Goal: Download file/media

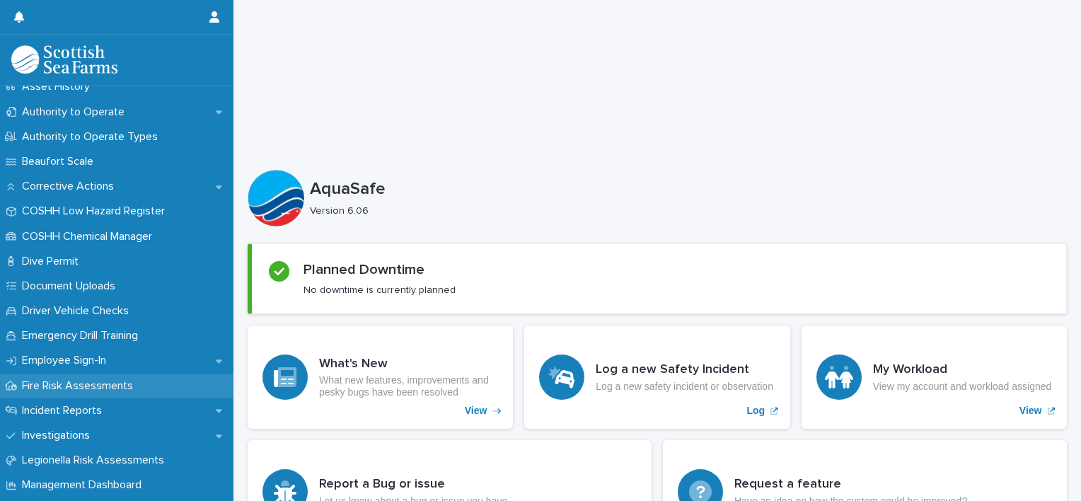
scroll to position [283, 0]
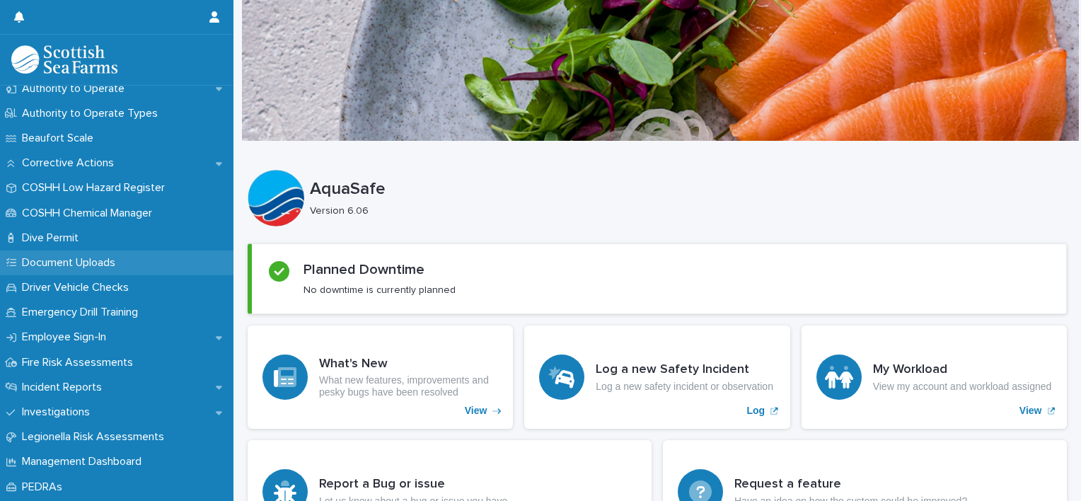
click at [66, 263] on p "Document Uploads" at bounding box center [71, 262] width 110 height 13
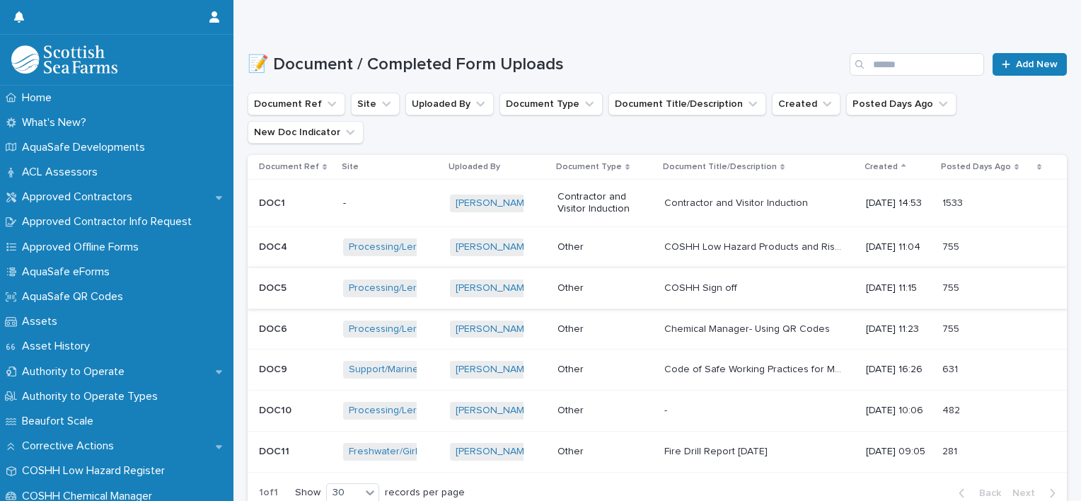
scroll to position [141, 0]
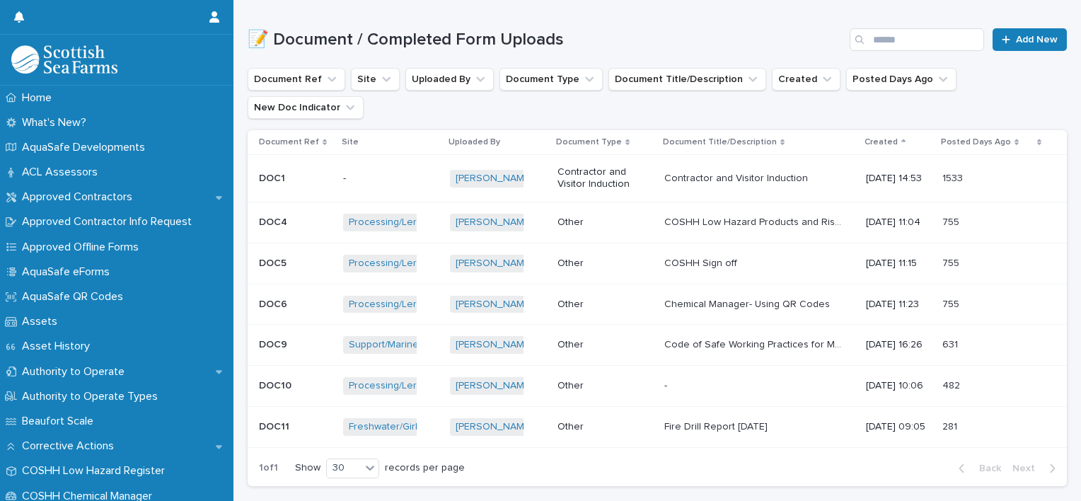
click at [695, 255] on p "COSHH Sign off" at bounding box center [702, 262] width 76 height 15
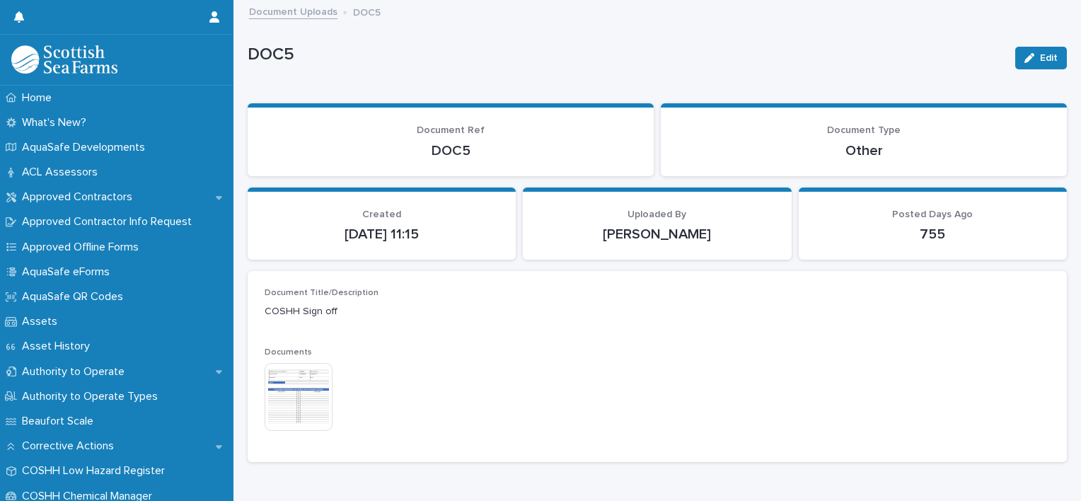
click at [318, 391] on img at bounding box center [299, 397] width 68 height 68
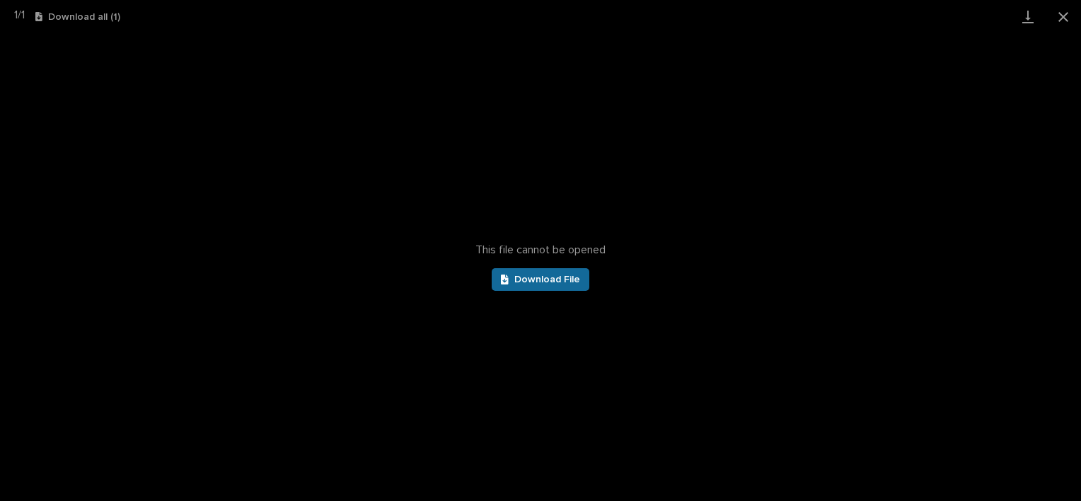
click at [558, 279] on span "Download File" at bounding box center [547, 279] width 66 height 10
click at [1061, 13] on button "Close gallery" at bounding box center [1063, 16] width 35 height 33
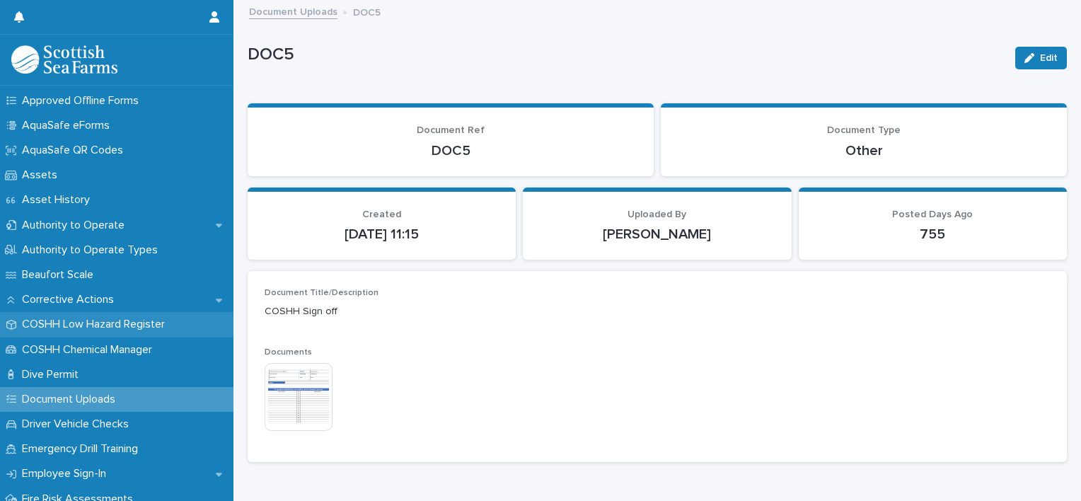
scroll to position [212, 0]
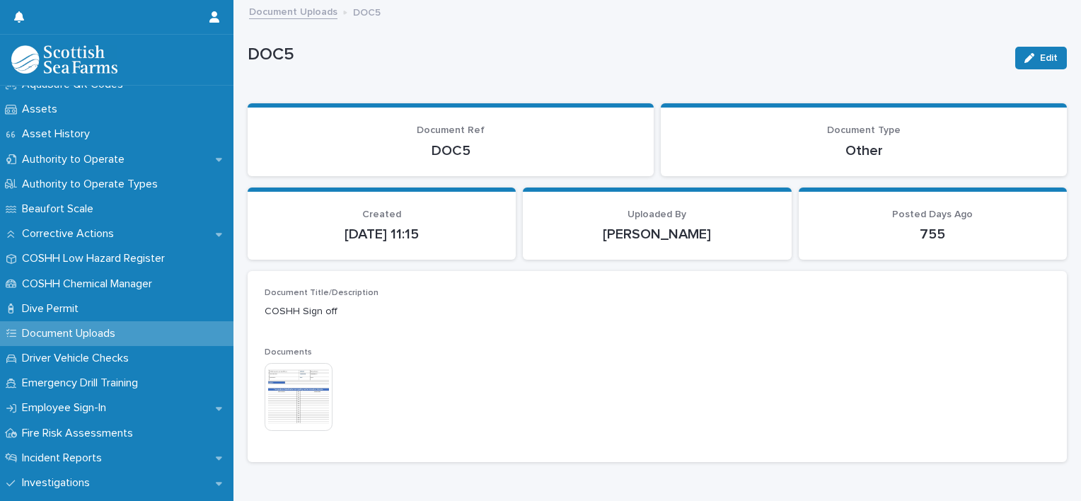
click at [102, 337] on p "Document Uploads" at bounding box center [71, 333] width 110 height 13
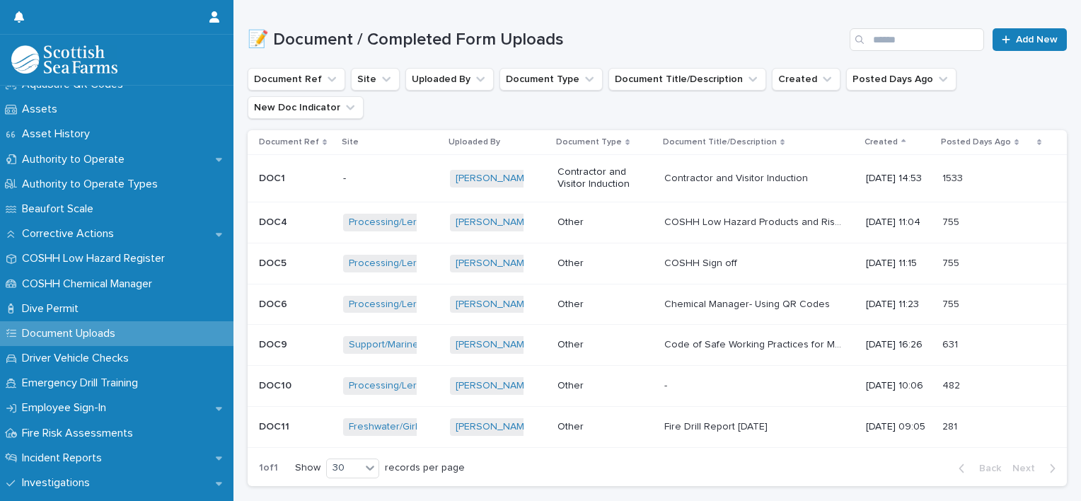
scroll to position [283, 0]
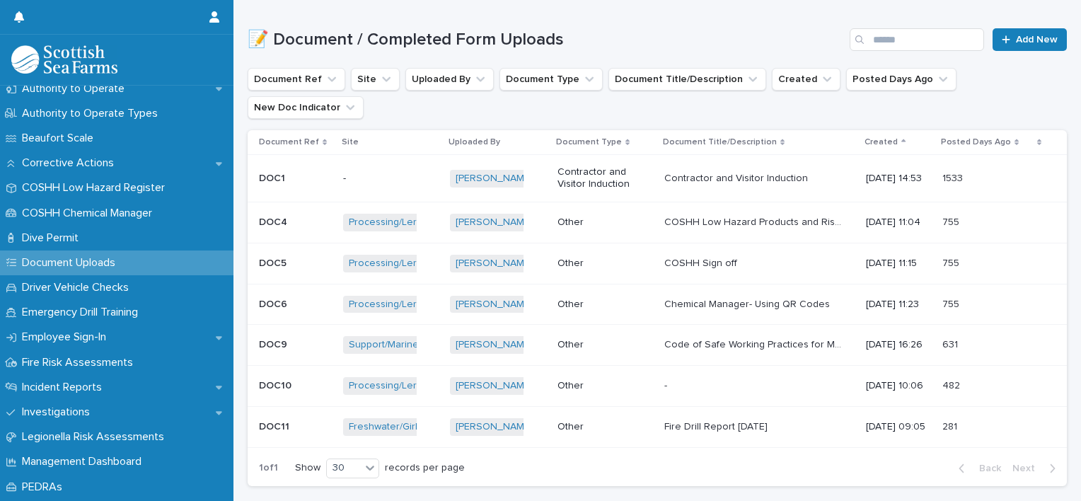
click at [72, 51] on img at bounding box center [64, 59] width 106 height 28
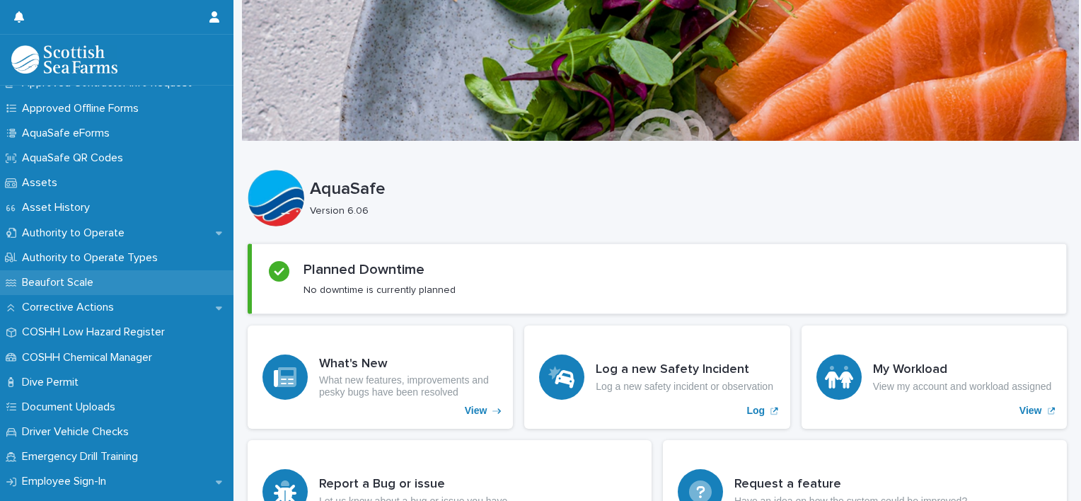
scroll to position [141, 0]
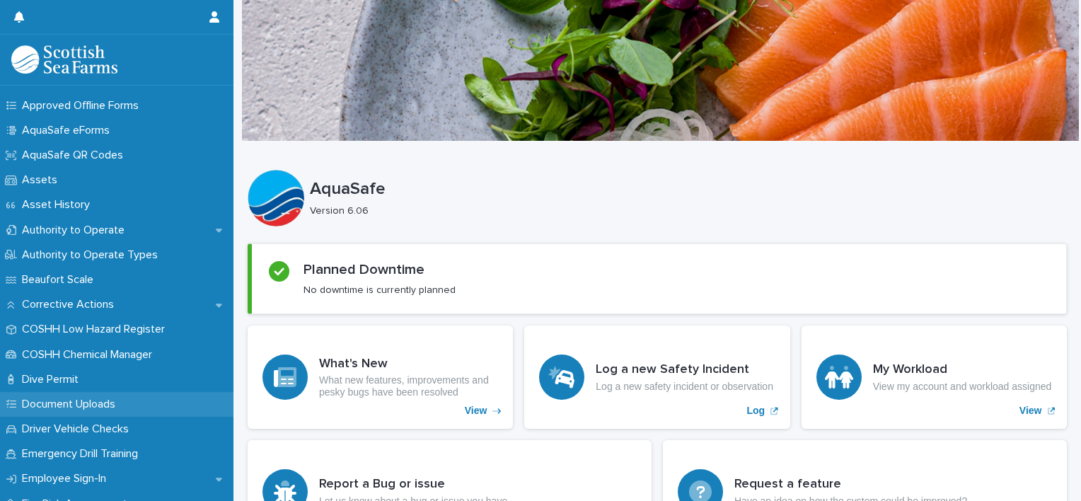
click at [59, 402] on p "Document Uploads" at bounding box center [71, 404] width 110 height 13
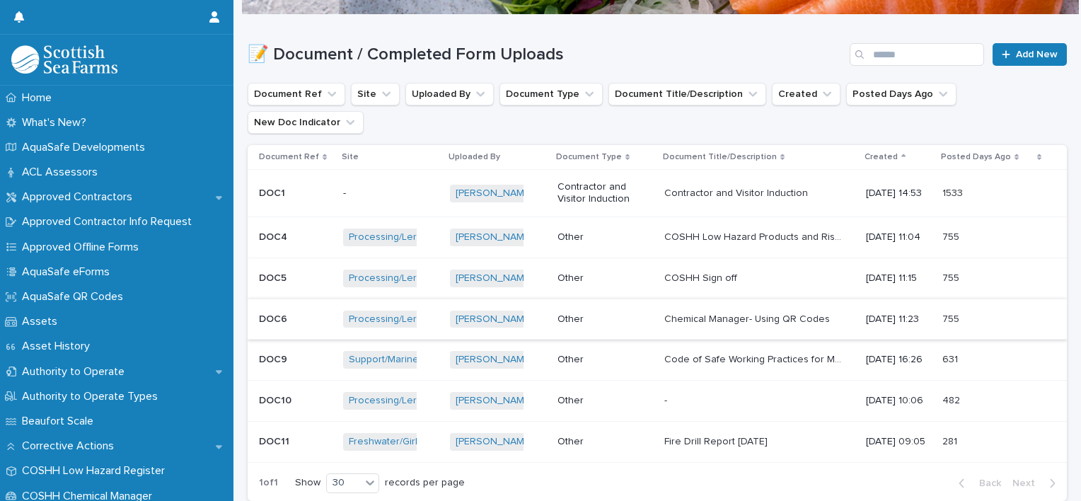
scroll to position [141, 0]
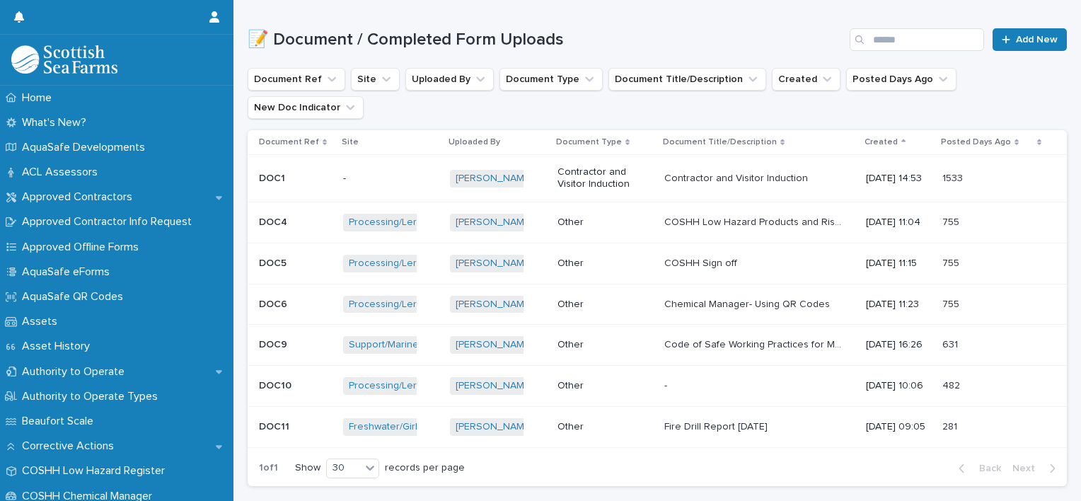
click at [673, 214] on p "COSHH Low Hazard Products and Risk Assessment" at bounding box center [754, 221] width 180 height 15
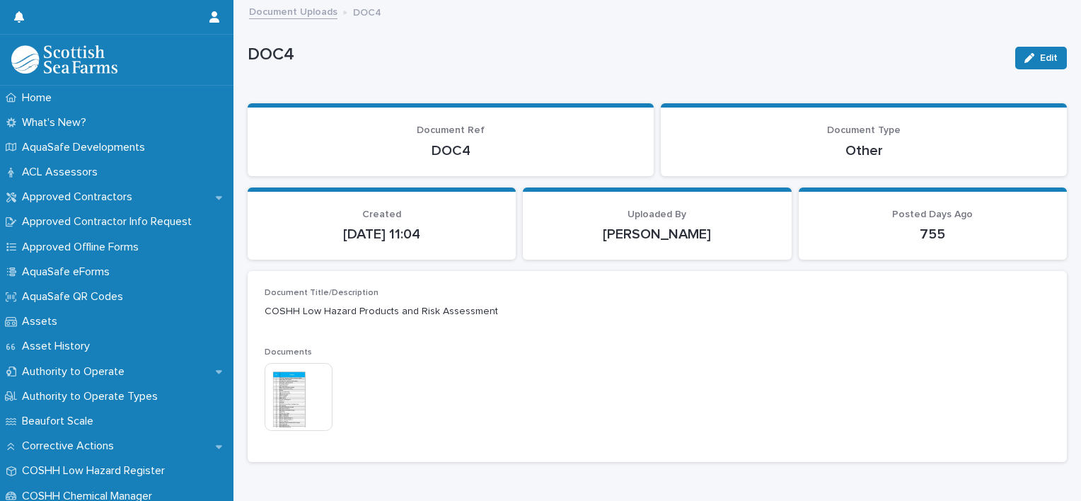
click at [300, 396] on img at bounding box center [299, 397] width 68 height 68
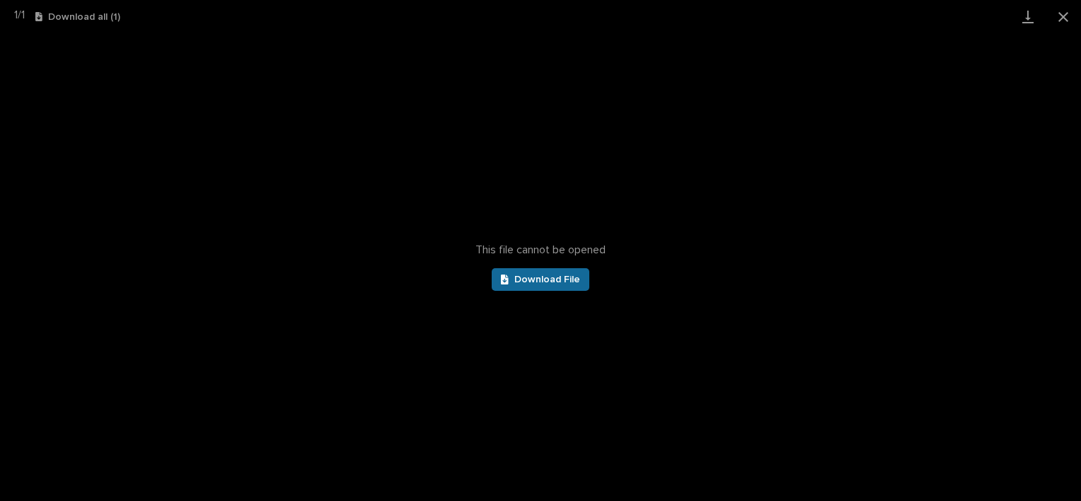
click at [557, 284] on link "Download File" at bounding box center [541, 279] width 98 height 23
click at [1064, 14] on button "Close gallery" at bounding box center [1063, 16] width 35 height 33
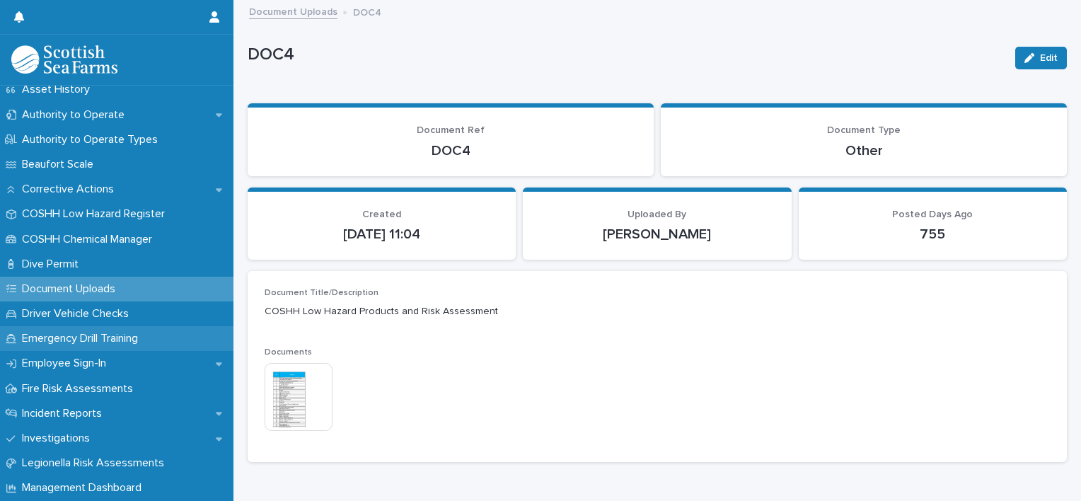
scroll to position [283, 0]
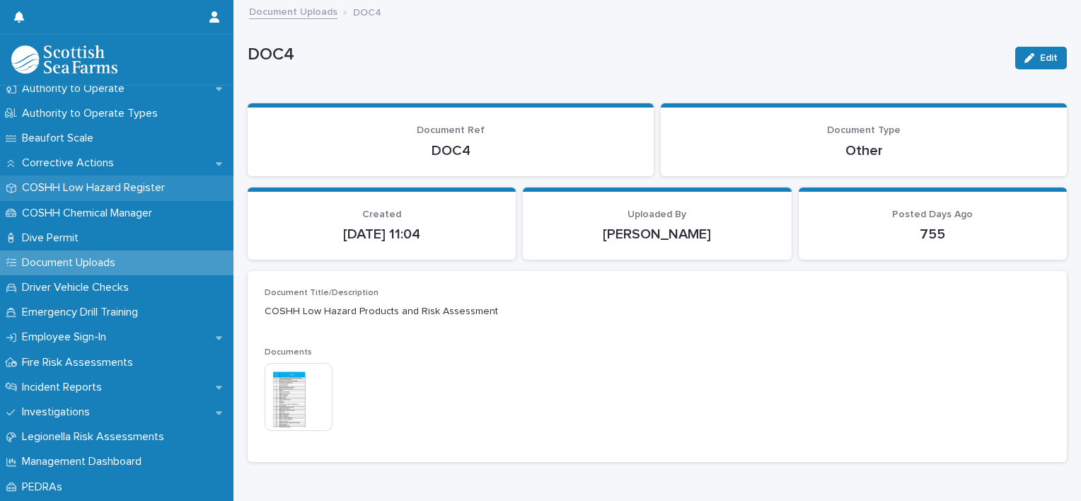
click at [94, 185] on p "COSHH Low Hazard Register" at bounding box center [96, 187] width 160 height 13
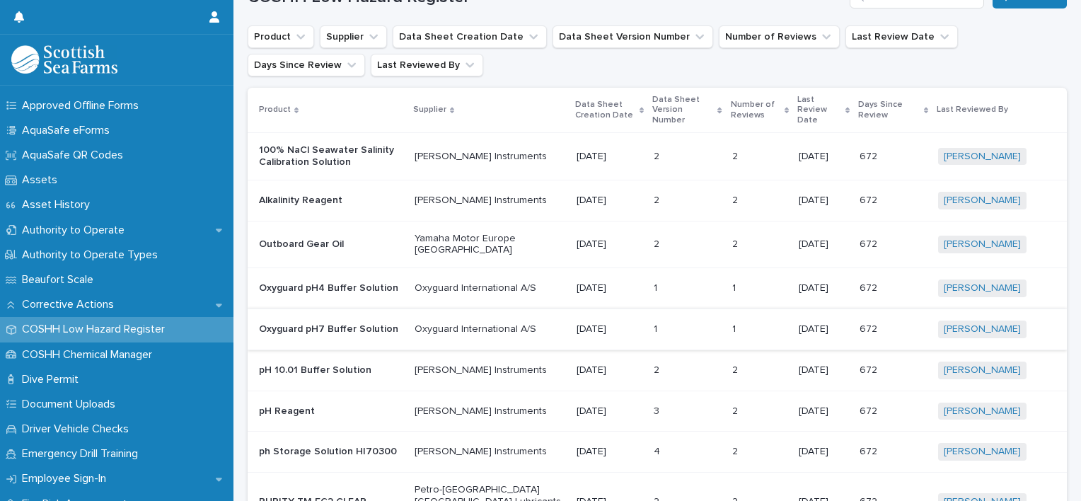
scroll to position [110, 0]
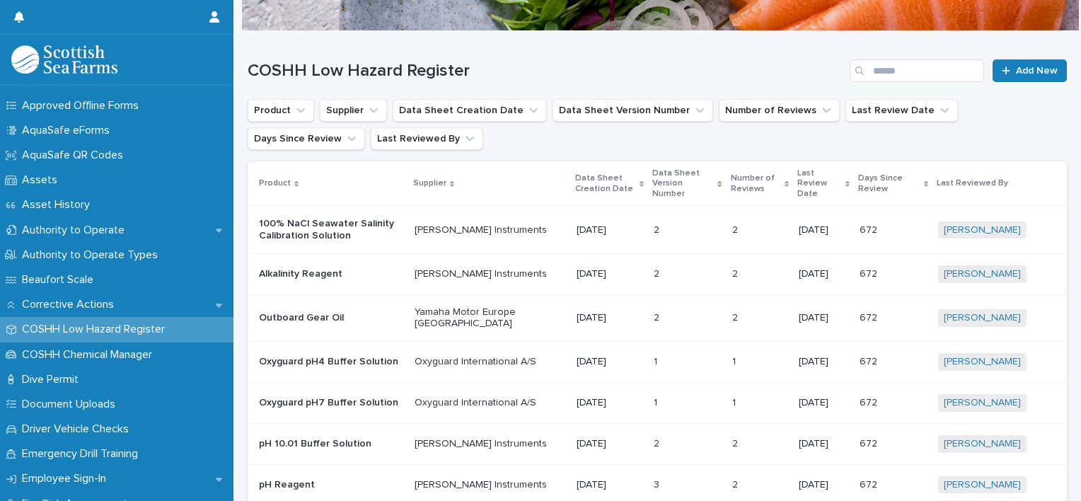
click at [849, 180] on icon at bounding box center [847, 183] width 4 height 7
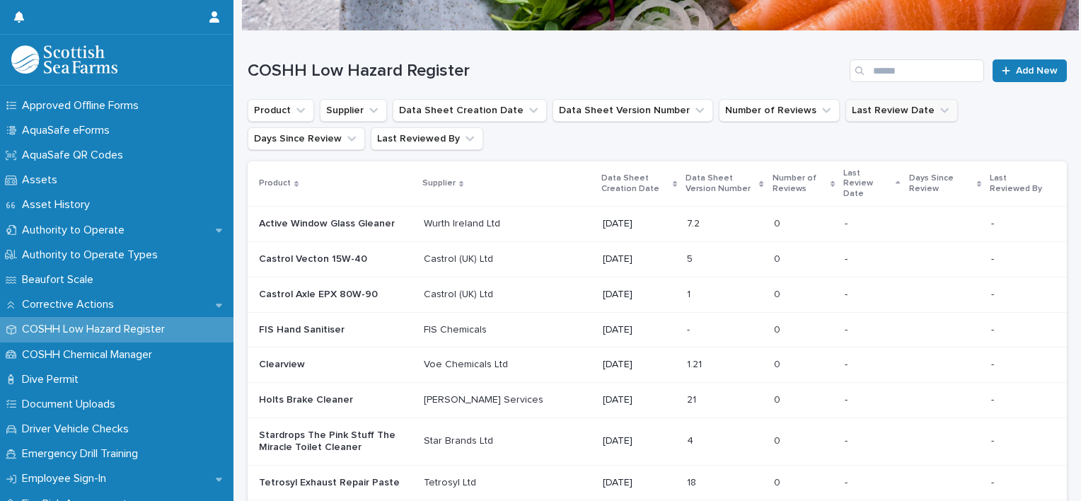
click at [940, 110] on icon "Last Review Date" at bounding box center [944, 110] width 8 height 5
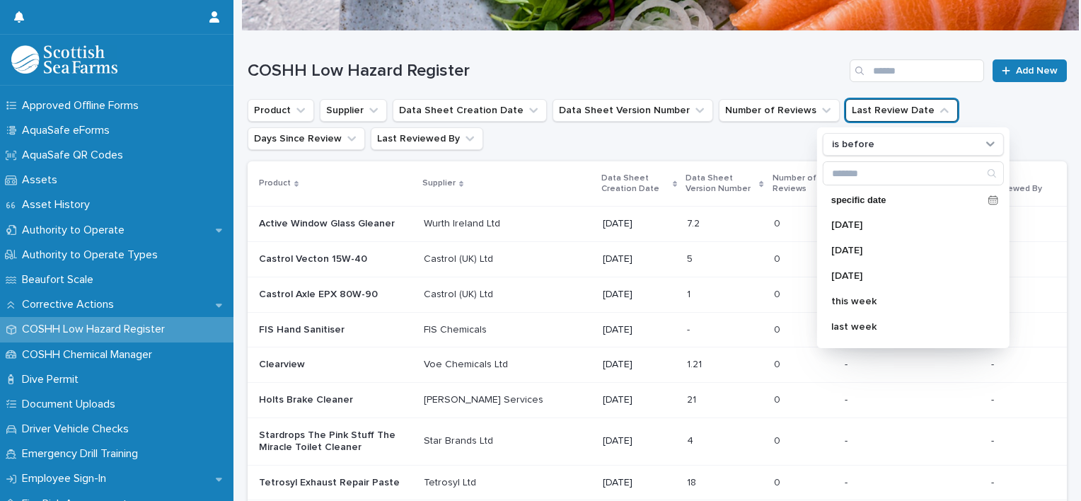
click at [940, 110] on icon "Last Review Date" at bounding box center [944, 110] width 8 height 5
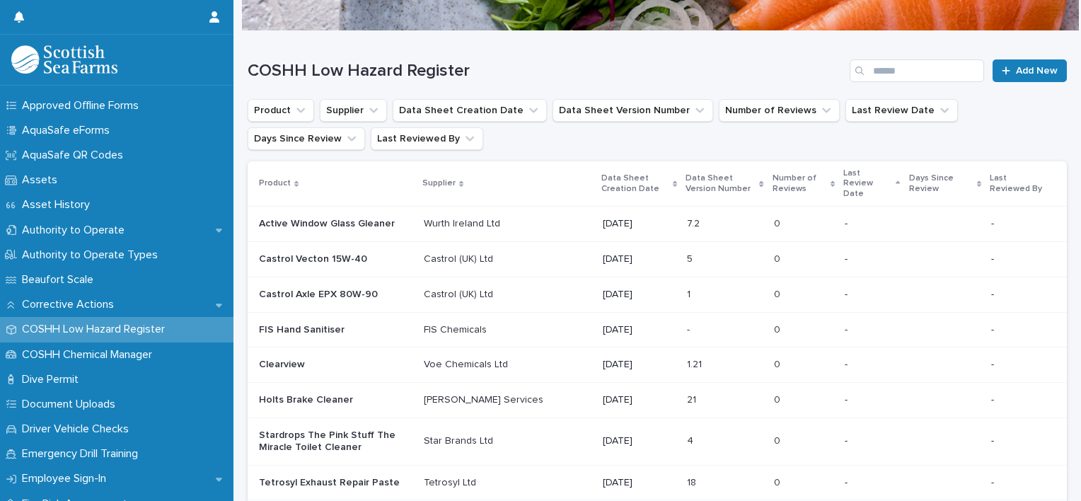
click at [851, 180] on p "Last Review Date" at bounding box center [867, 184] width 49 height 36
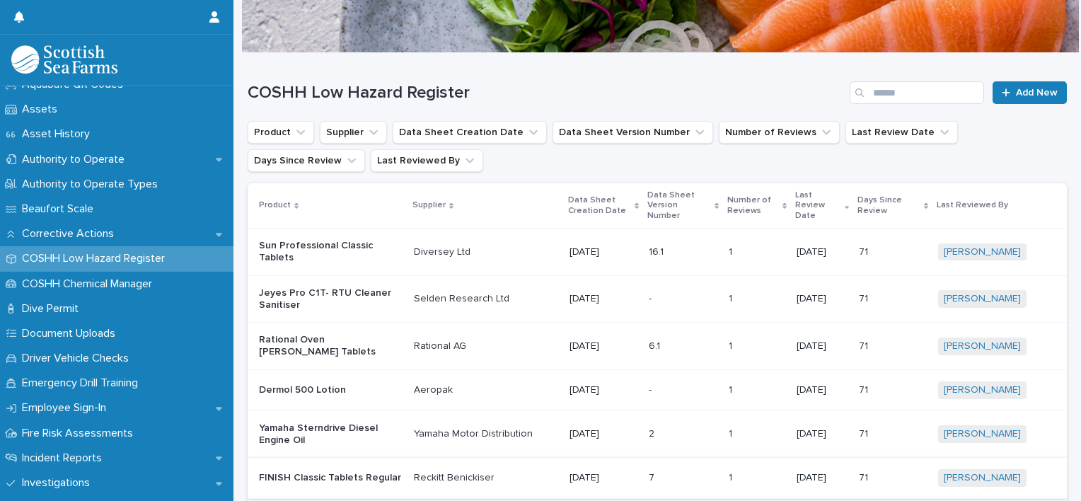
scroll to position [110, 0]
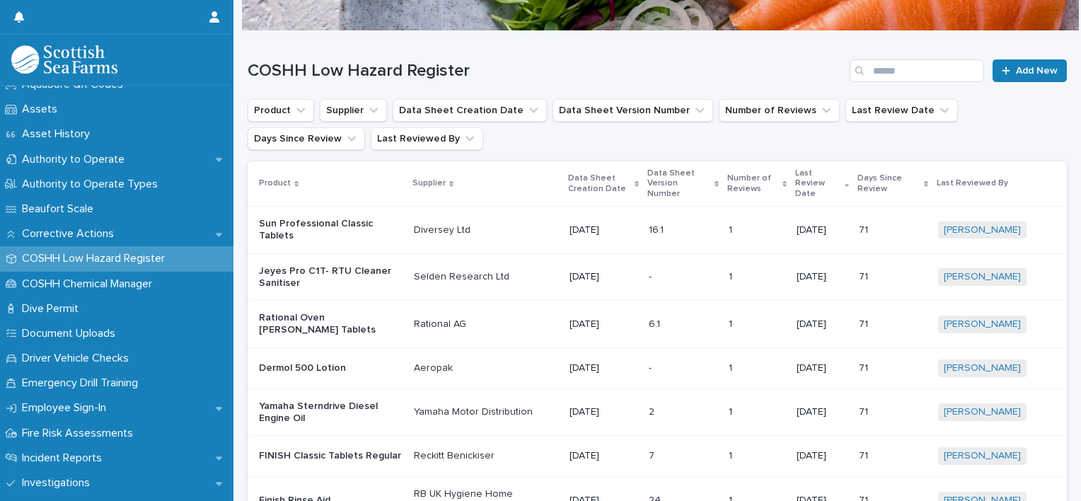
click at [671, 224] on p at bounding box center [683, 230] width 69 height 12
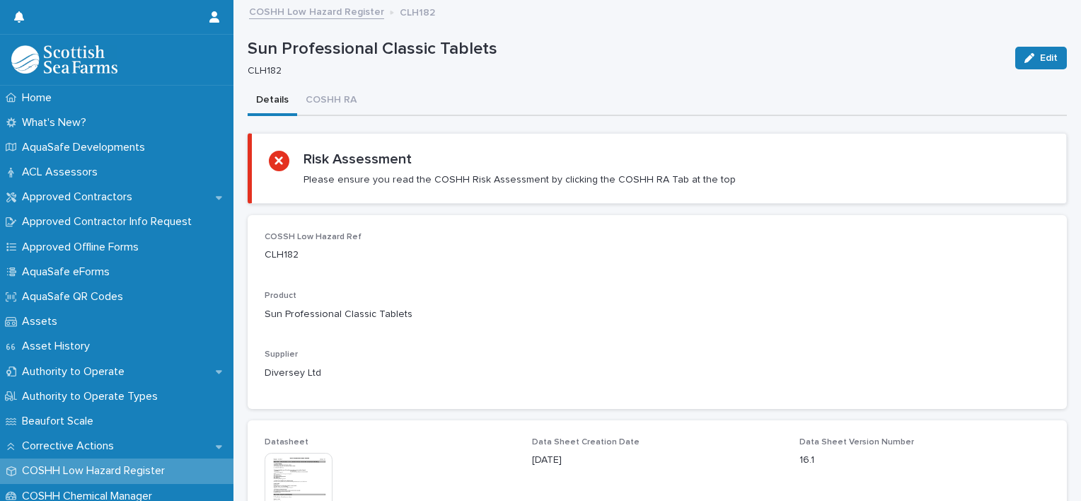
click at [314, 9] on link "COSHH Low Hazard Register" at bounding box center [316, 11] width 135 height 16
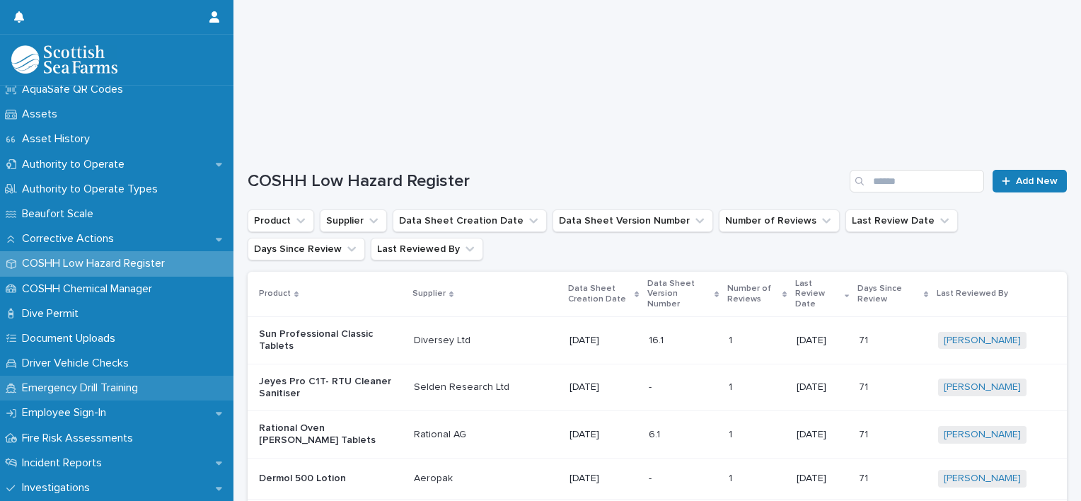
scroll to position [212, 0]
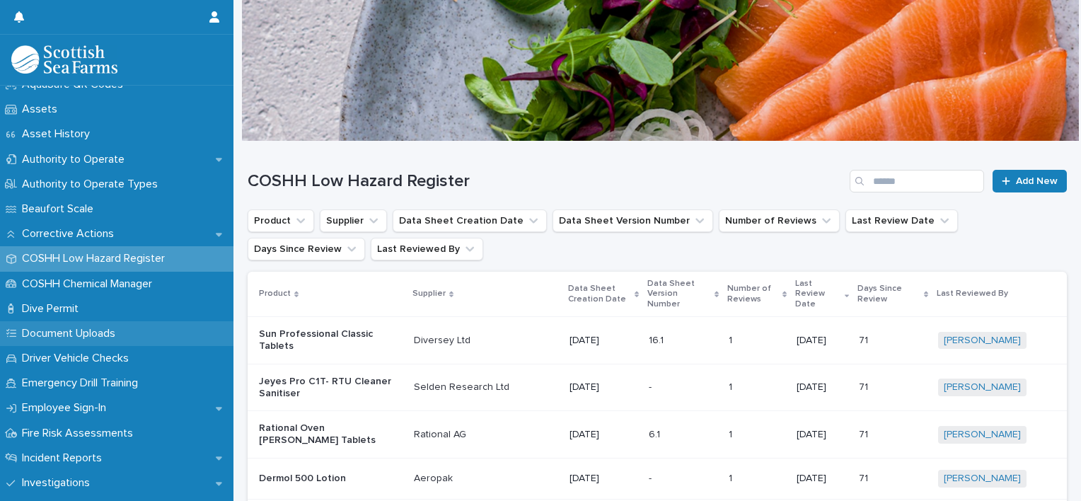
click at [112, 337] on p "Document Uploads" at bounding box center [71, 333] width 110 height 13
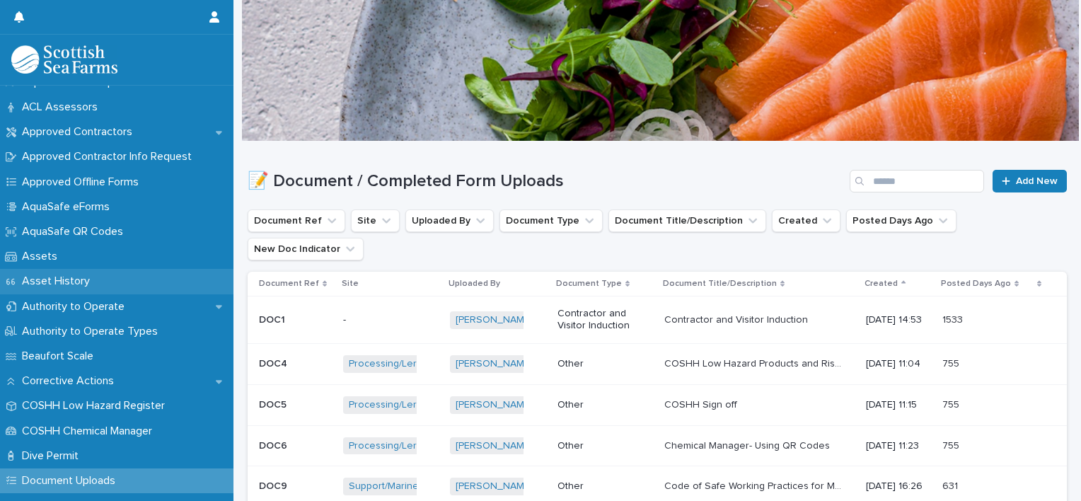
scroll to position [212, 0]
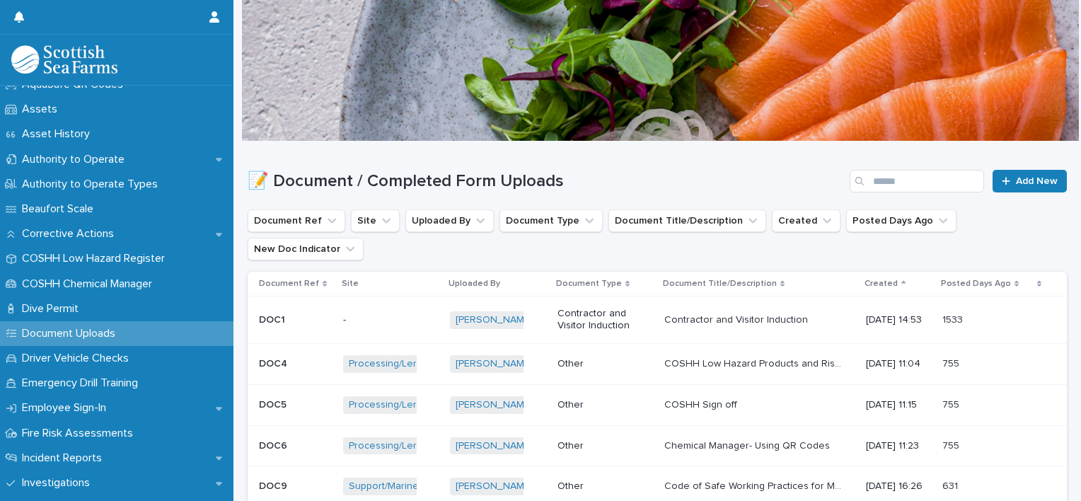
click at [738, 179] on h1 "📝 Document / Completed Form Uploads" at bounding box center [546, 181] width 596 height 21
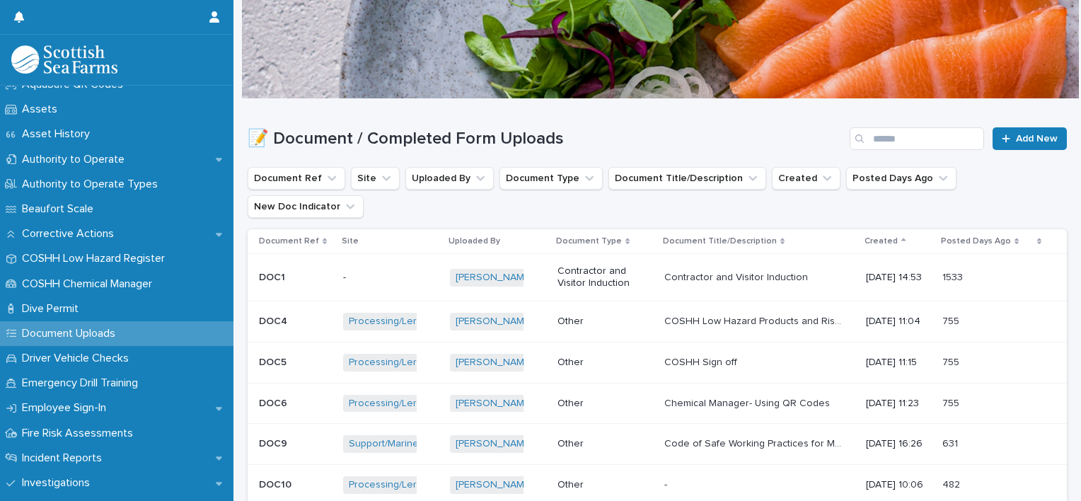
scroll to position [0, 0]
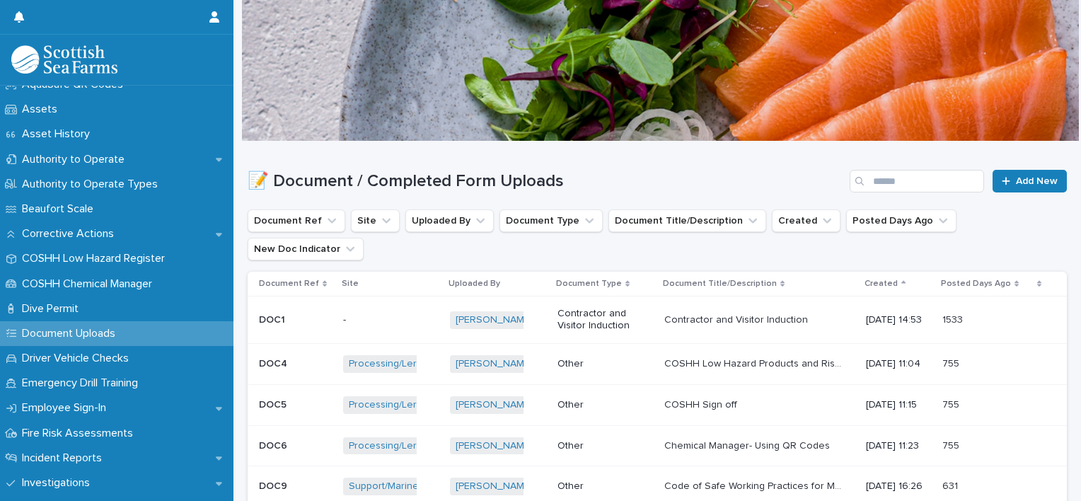
click at [632, 358] on p "Other" at bounding box center [601, 364] width 88 height 12
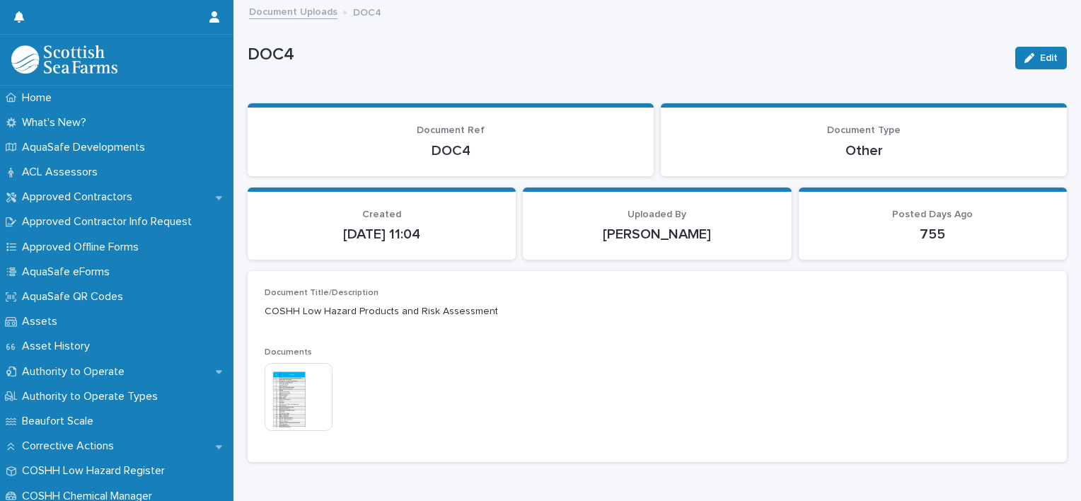
click at [294, 404] on img at bounding box center [299, 397] width 68 height 68
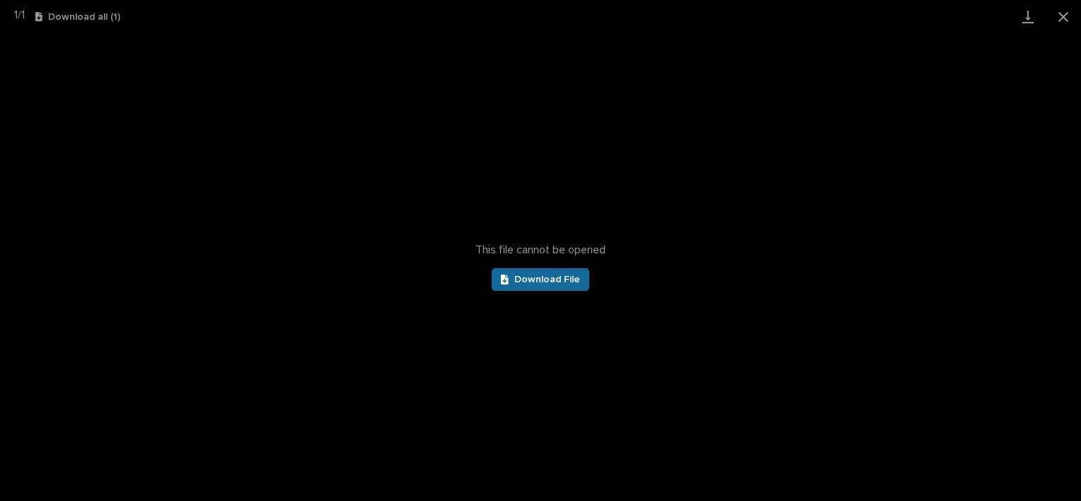
click at [543, 276] on span "Download File" at bounding box center [547, 279] width 66 height 10
